Goal: Information Seeking & Learning: Learn about a topic

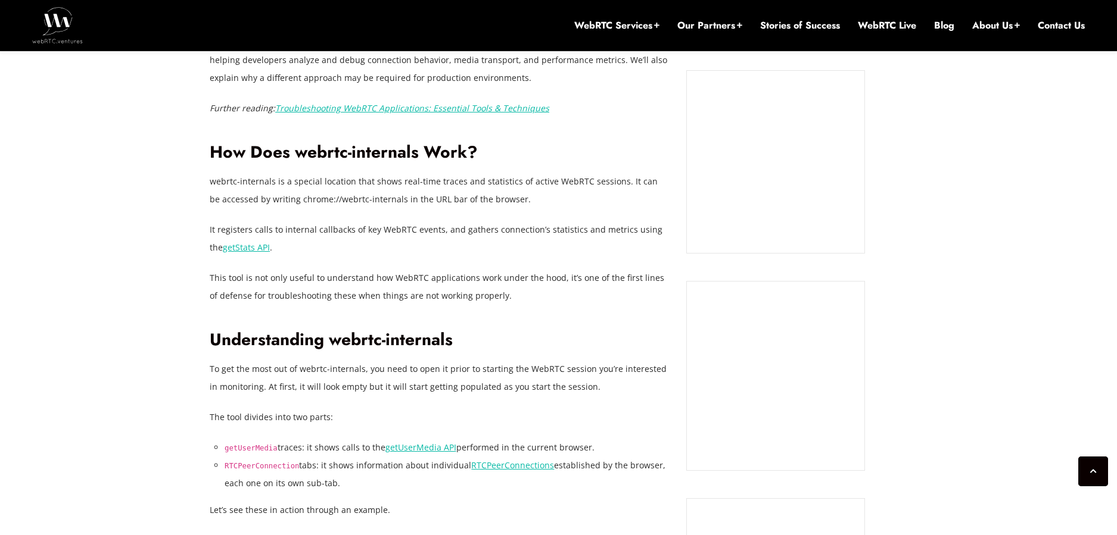
scroll to position [942, 0]
click at [232, 249] on link "getStats API" at bounding box center [246, 246] width 47 height 11
click at [417, 109] on link "Troubleshooting WebRTC Applications: Essential Tools & Techniques" at bounding box center [412, 107] width 274 height 11
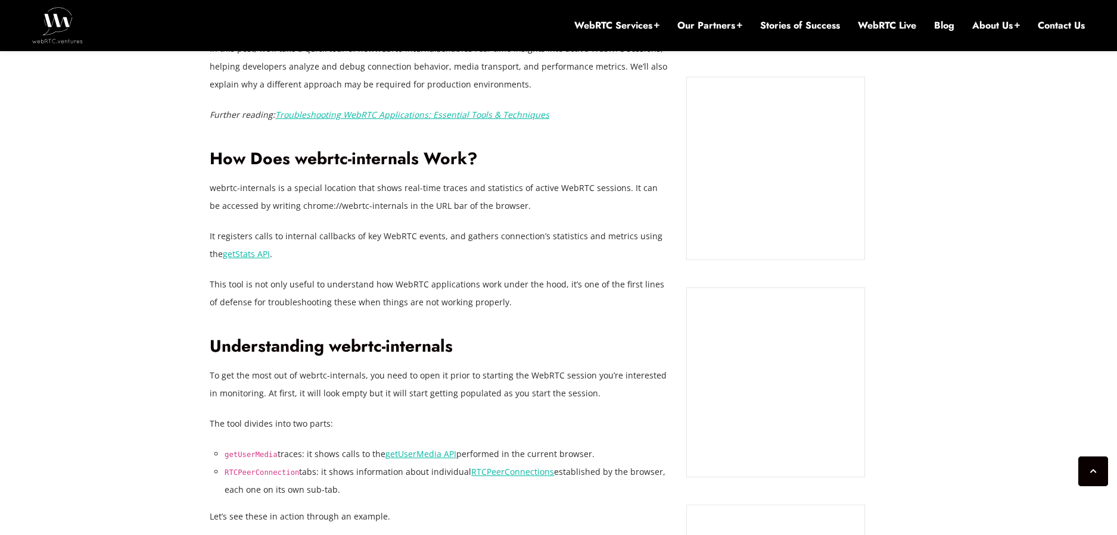
click at [430, 119] on link "Troubleshooting WebRTC Applications: Essential Tools & Techniques" at bounding box center [412, 114] width 274 height 11
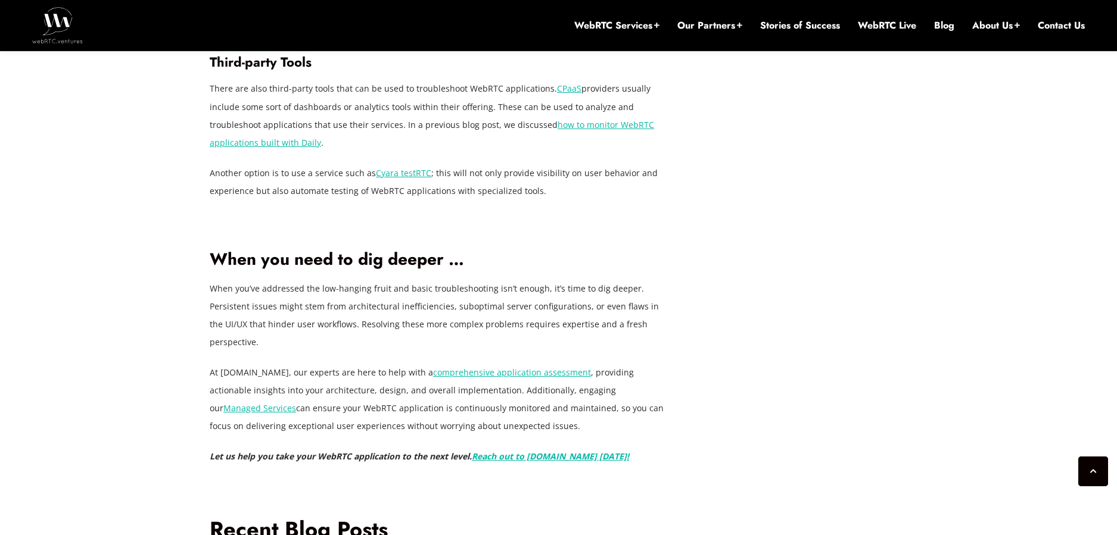
scroll to position [3858, 0]
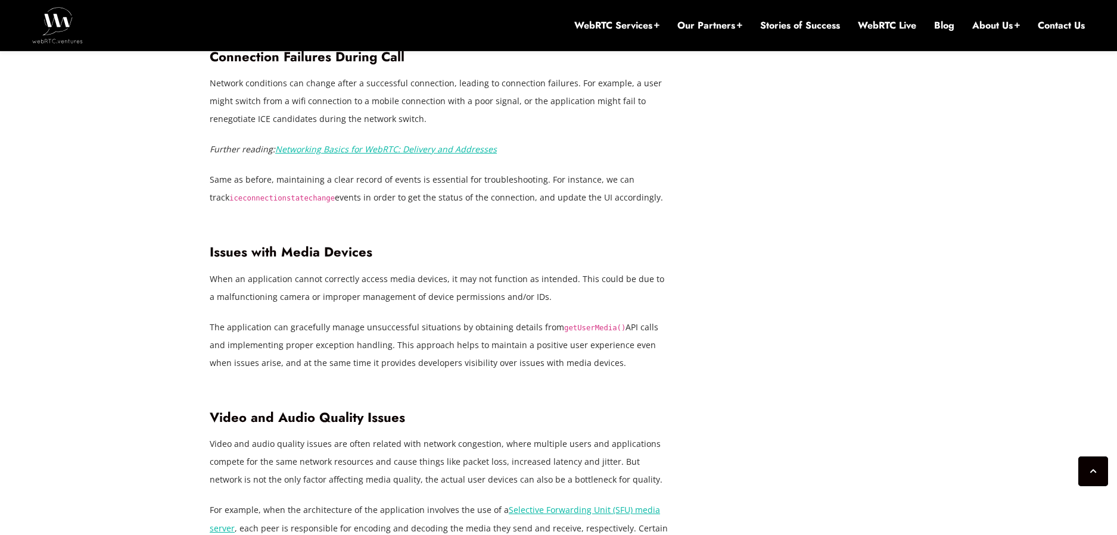
scroll to position [2144, 0]
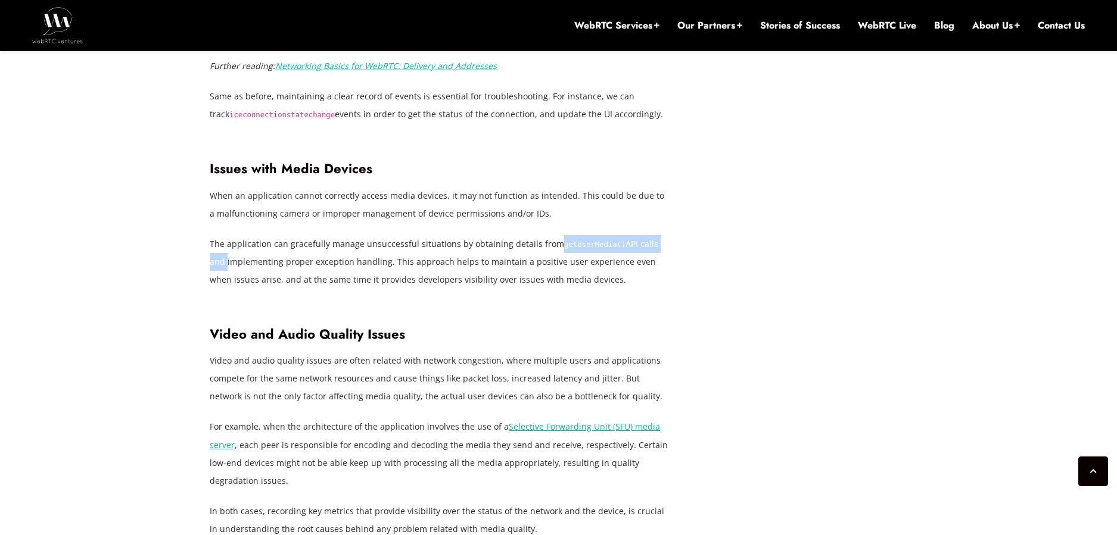
drag, startPoint x: 553, startPoint y: 186, endPoint x: 673, endPoint y: 185, distance: 119.7
click at [877, 29] on link "WebRTC Live" at bounding box center [887, 25] width 58 height 13
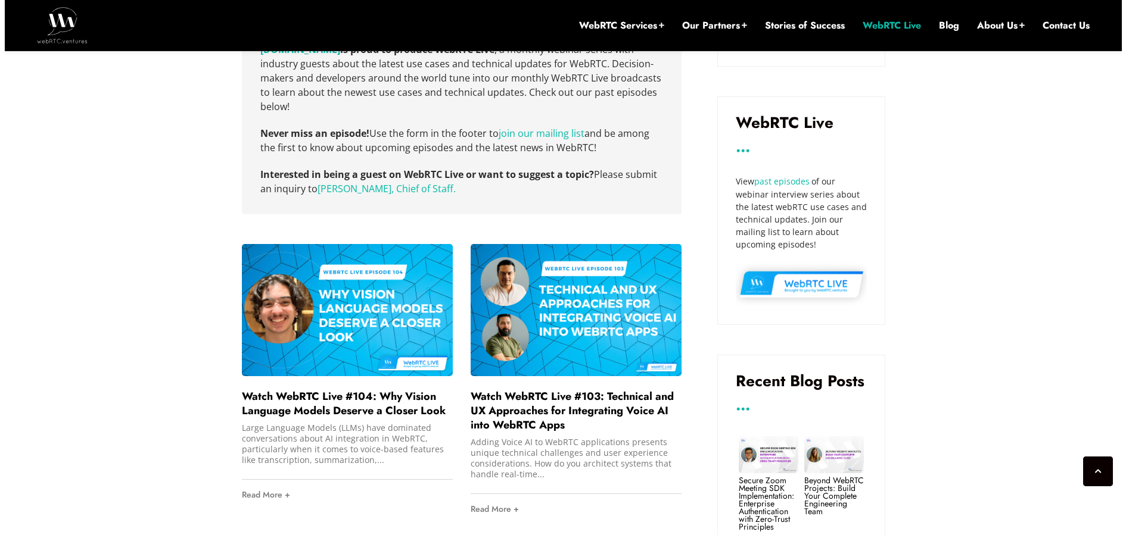
scroll to position [915, 0]
